Goal: Entertainment & Leisure: Consume media (video, audio)

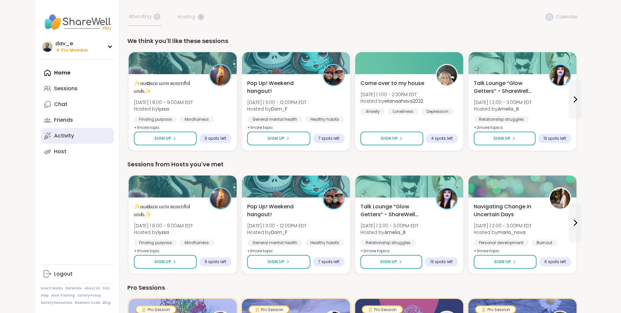
click at [100, 138] on link "Activity" at bounding box center [77, 136] width 73 height 16
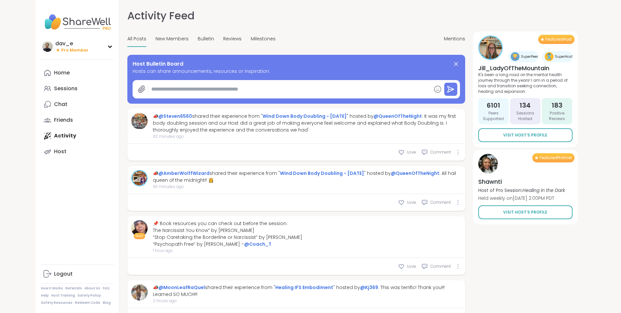
type textarea "*"
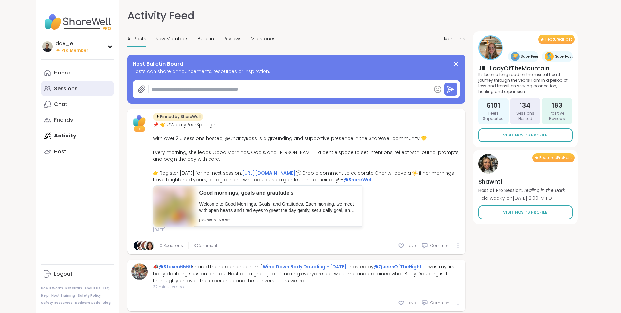
click at [73, 85] on div "Sessions" at bounding box center [66, 88] width 24 height 7
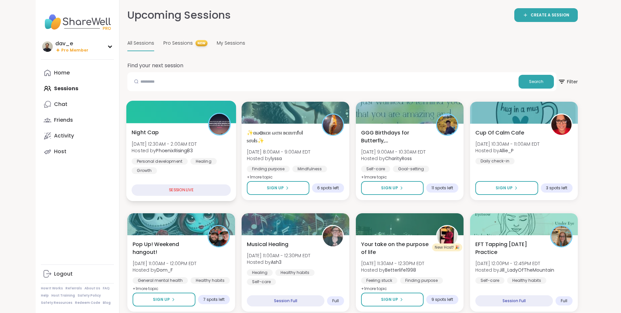
drag, startPoint x: 195, startPoint y: 148, endPoint x: 199, endPoint y: 148, distance: 4.6
click at [195, 148] on span "Hosted by PhoenixRising83" at bounding box center [164, 150] width 65 height 7
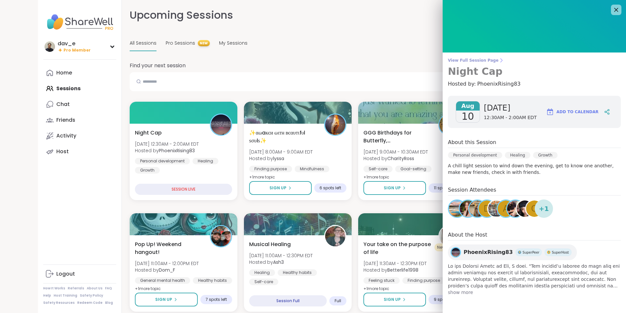
click at [468, 62] on span "View Full Session Page" at bounding box center [534, 60] width 173 height 5
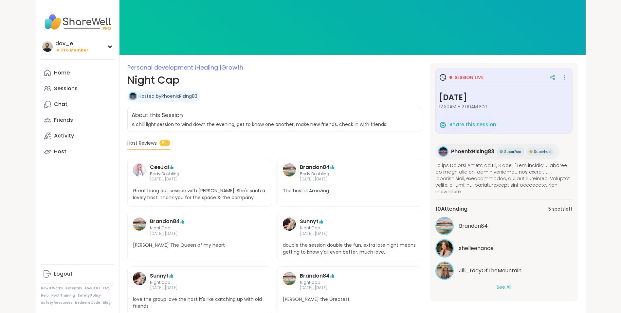
scroll to position [33, 0]
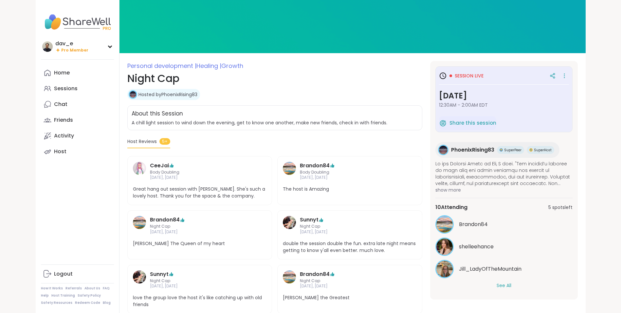
click at [507, 286] on button "See All" at bounding box center [504, 285] width 15 height 7
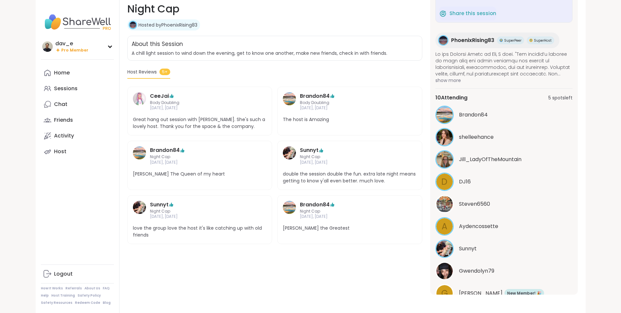
scroll to position [0, 0]
